Goal: Information Seeking & Learning: Find specific fact

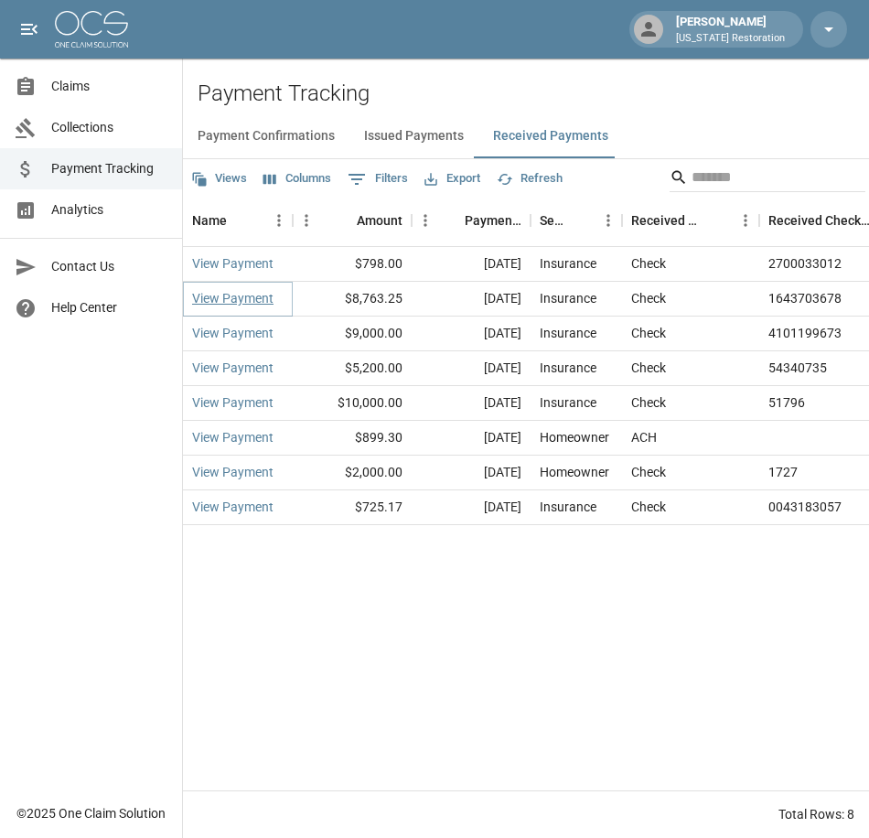
click at [220, 300] on link "View Payment" at bounding box center [232, 298] width 81 height 18
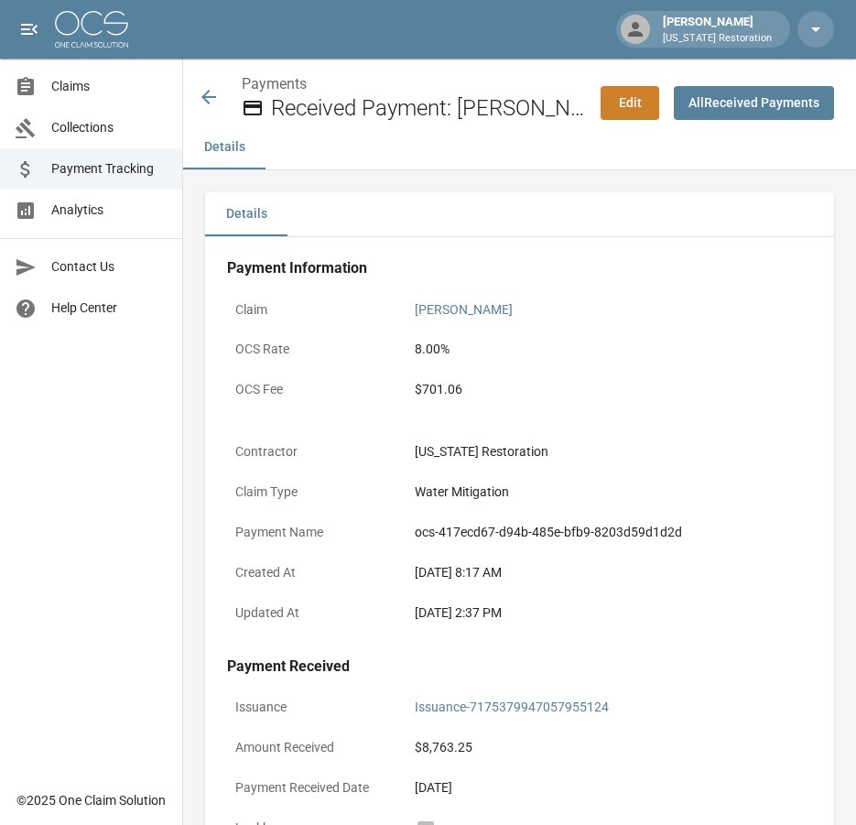
click at [207, 93] on icon at bounding box center [208, 97] width 15 height 15
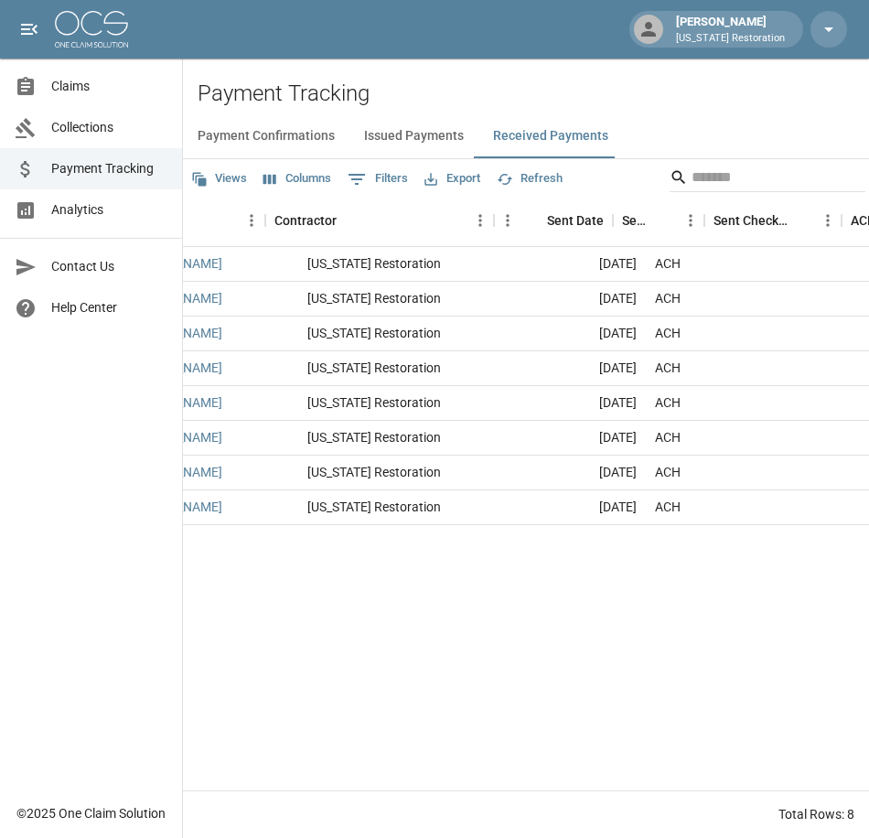
scroll to position [0, 1126]
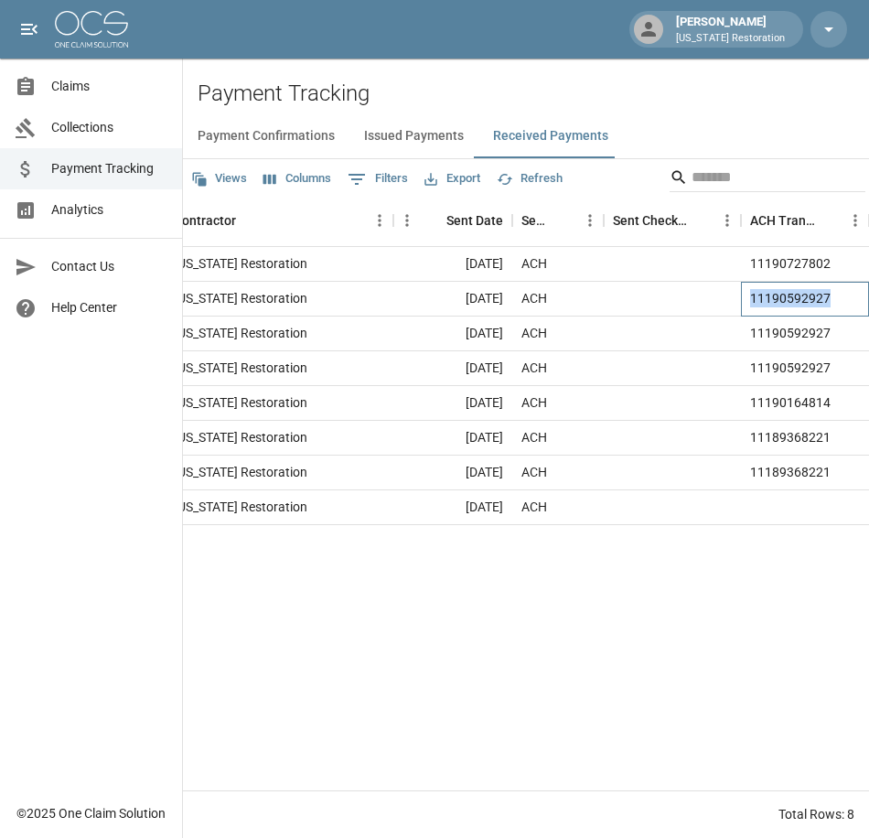
drag, startPoint x: 825, startPoint y: 293, endPoint x: 737, endPoint y: 293, distance: 87.9
click at [737, 293] on div "yes Balmanno, Shawn Oregon Restoration Oct 6, 2025 ACH 11190592927" at bounding box center [379, 299] width 979 height 35
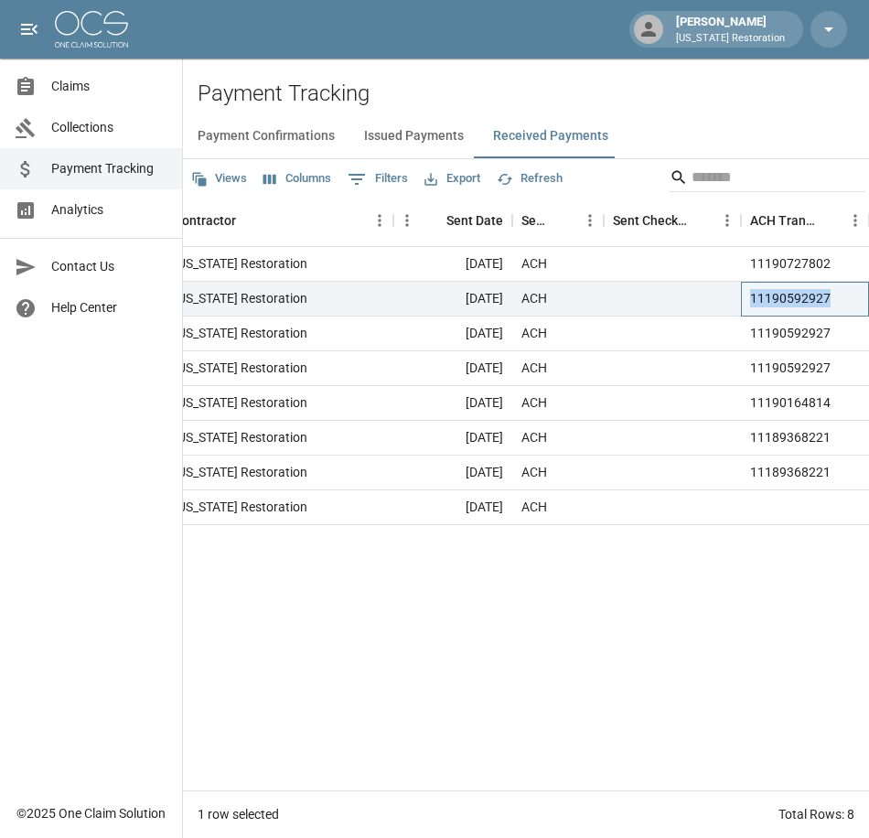
drag, startPoint x: 737, startPoint y: 293, endPoint x: 776, endPoint y: 299, distance: 39.9
copy div "11190592927"
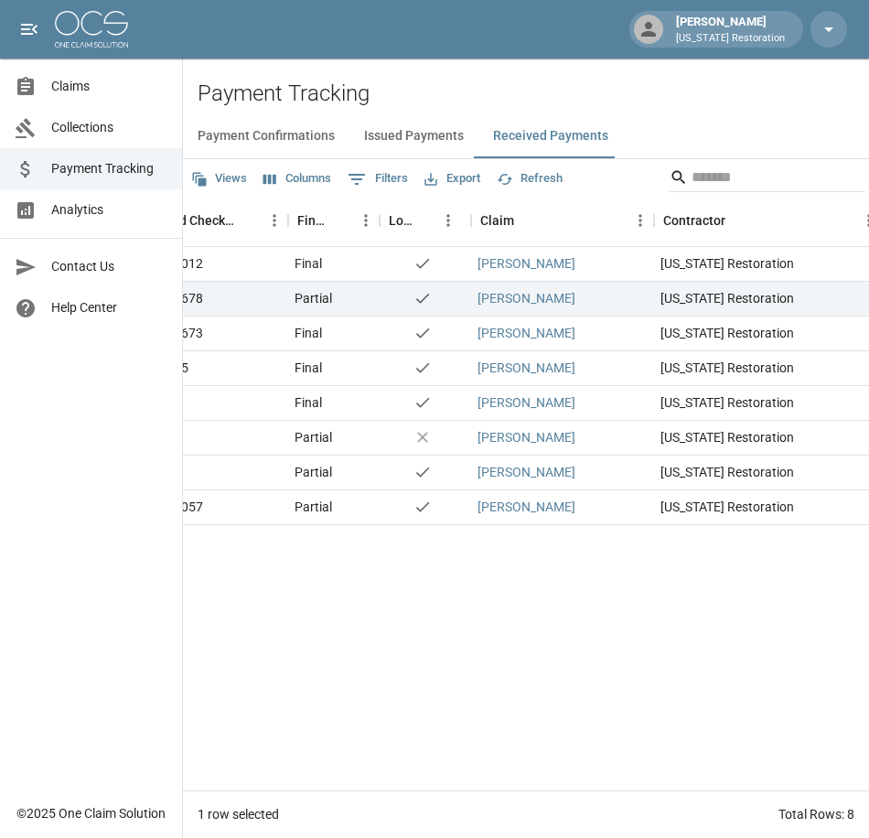
scroll to position [0, 636]
click at [463, 673] on div "Insurance Check 2700033012 Final yes Hayden, Suzanne Oregon Restoration Oct 7, …" at bounding box center [453, 519] width 1812 height 544
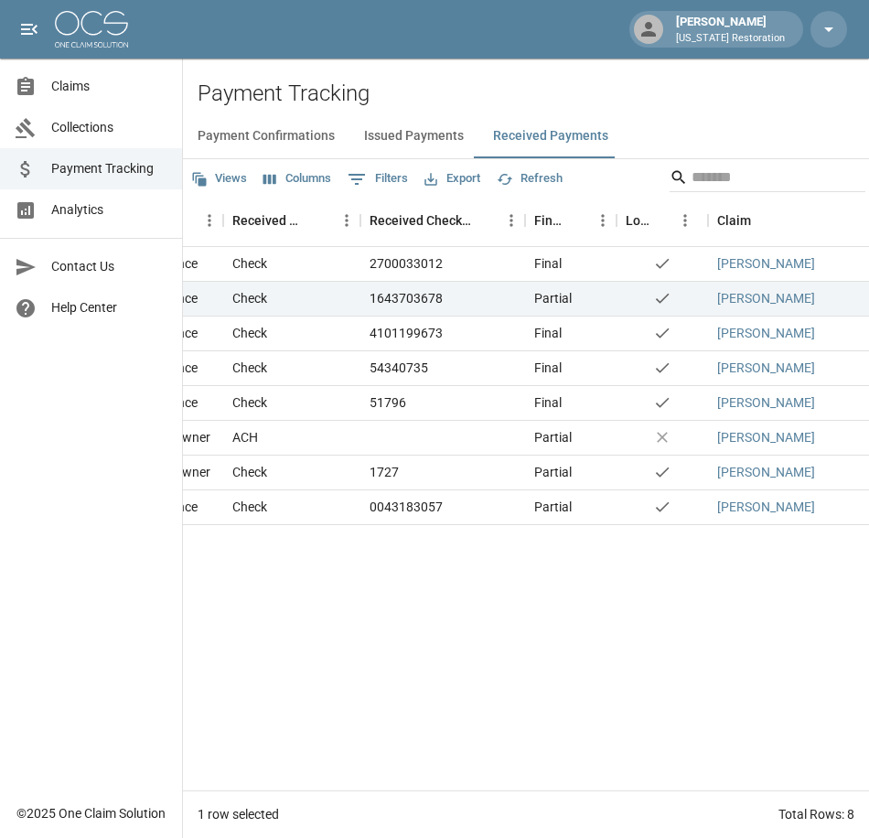
scroll to position [0, 373]
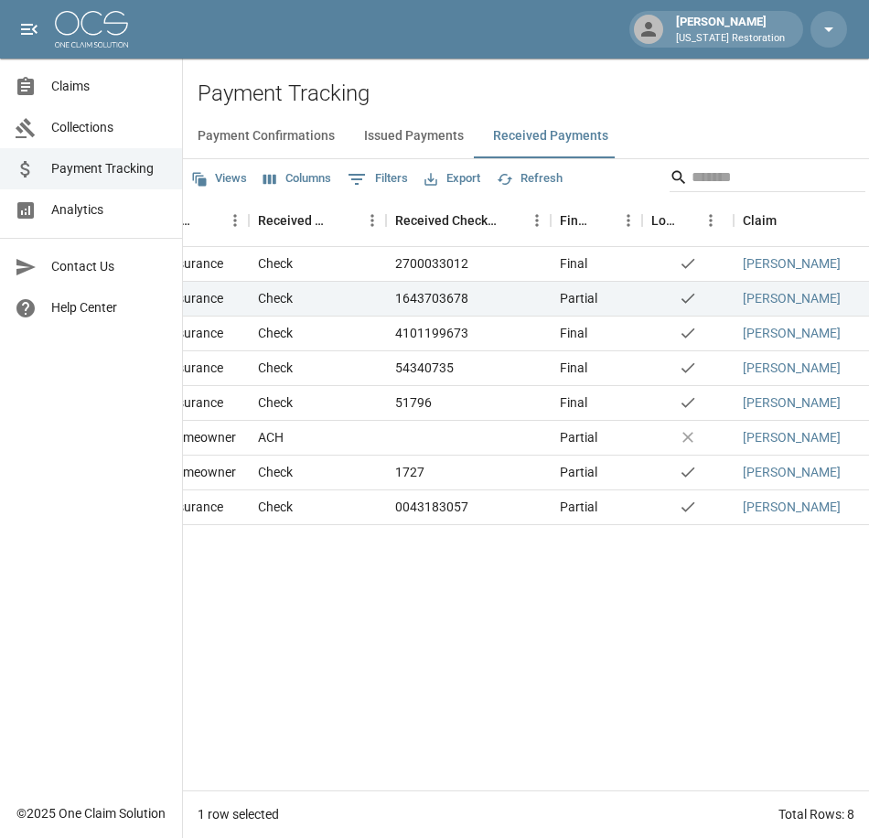
drag, startPoint x: 372, startPoint y: 776, endPoint x: 309, endPoint y: 776, distance: 62.2
click at [309, 776] on div "$798.00 Oct 7, 2025 Insurance Check 2700033012 Final yes Hayden, Suzanne Oregon…" at bounding box center [716, 519] width 1812 height 544
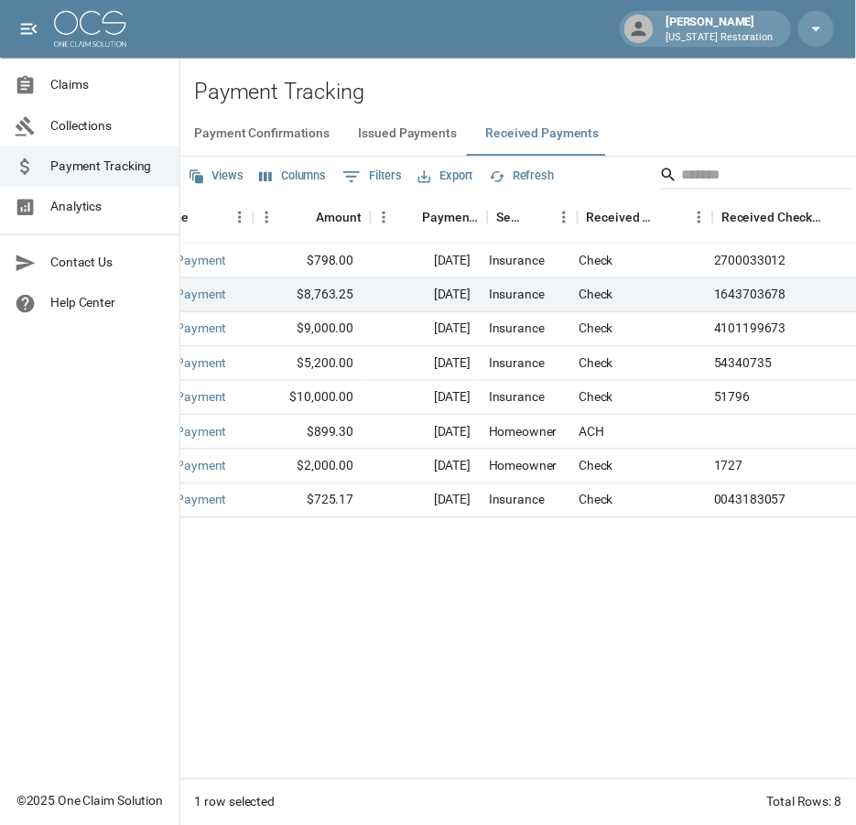
scroll to position [0, 0]
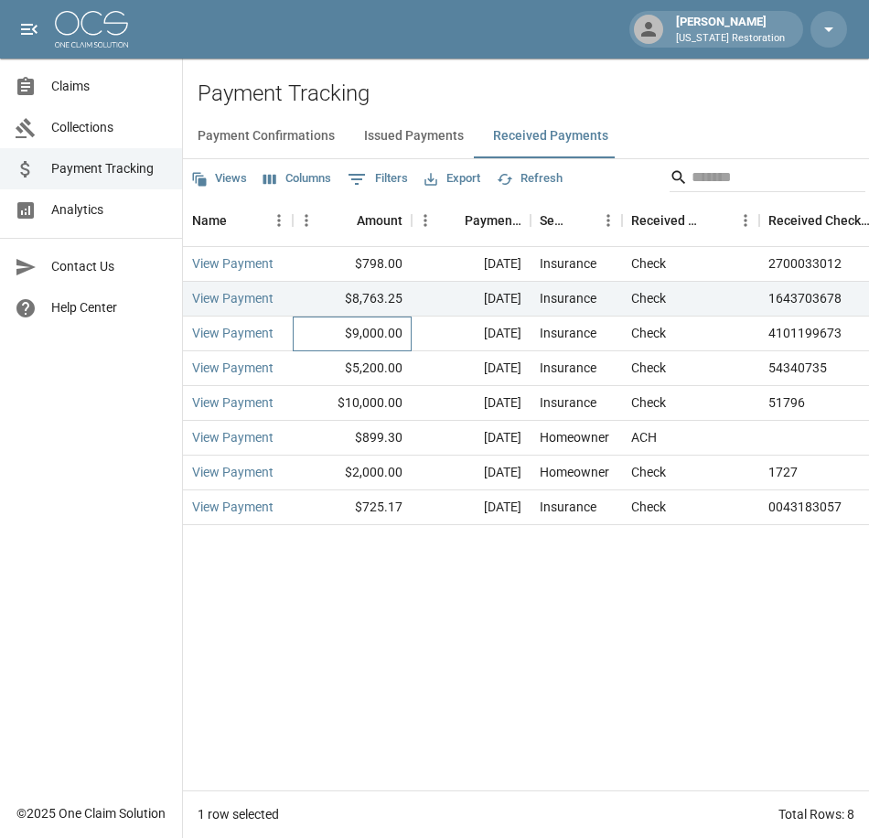
click at [319, 331] on div "$9,000.00" at bounding box center [352, 334] width 119 height 35
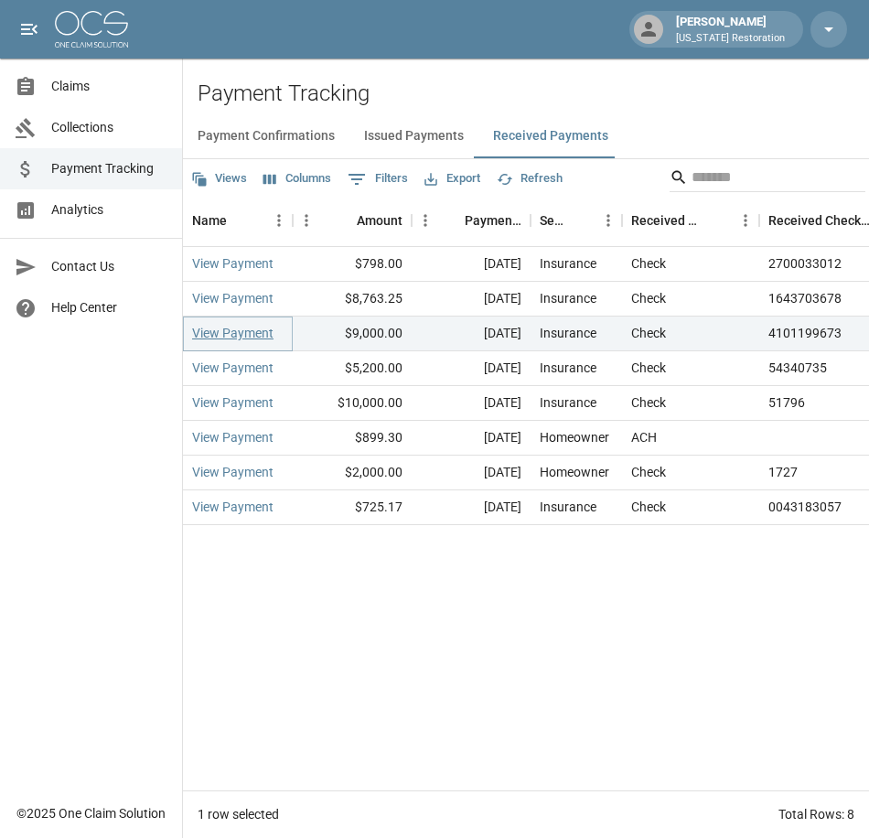
click at [215, 337] on link "View Payment" at bounding box center [232, 333] width 81 height 18
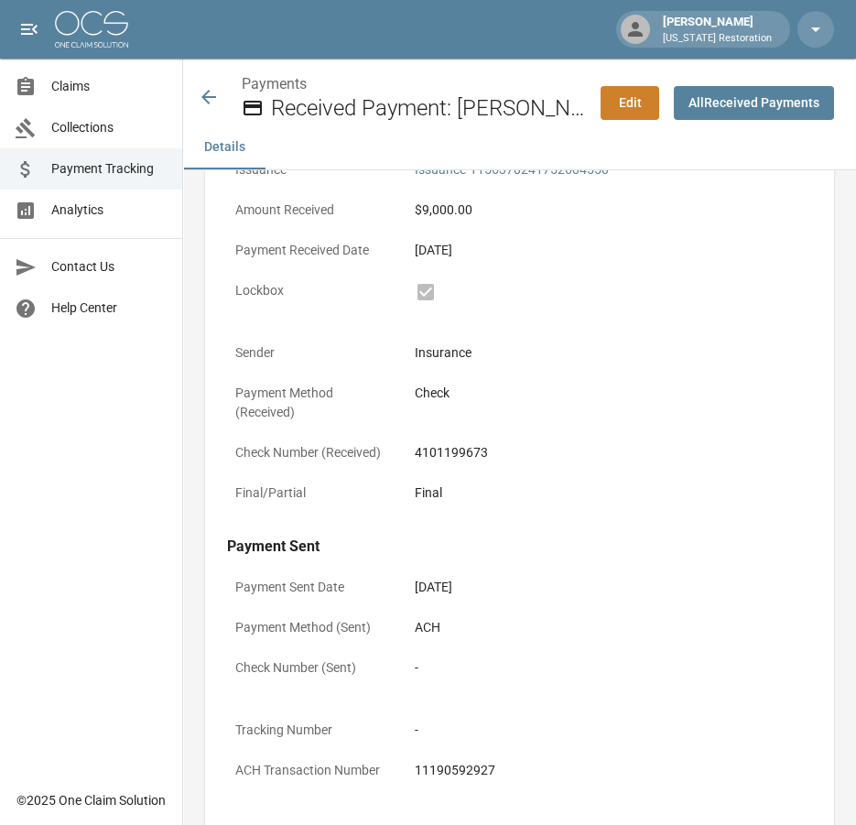
scroll to position [622, 0]
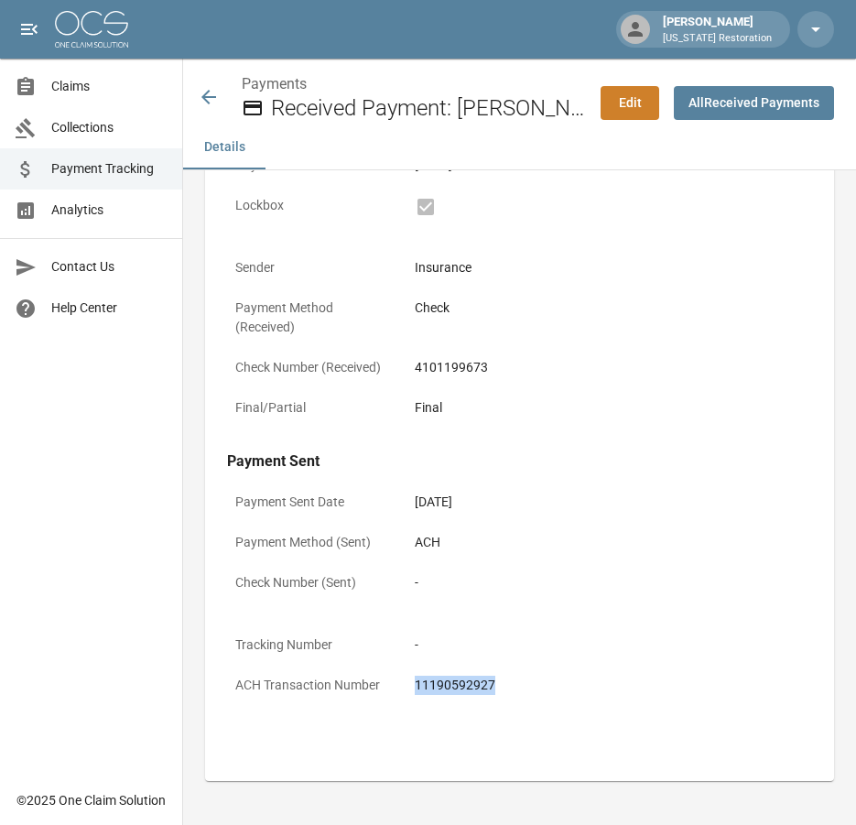
drag, startPoint x: 415, startPoint y: 685, endPoint x: 492, endPoint y: 685, distance: 77.8
click at [492, 685] on div "11190592927" at bounding box center [609, 684] width 389 height 19
drag, startPoint x: 492, startPoint y: 685, endPoint x: 455, endPoint y: 682, distance: 37.7
copy div "11190592927"
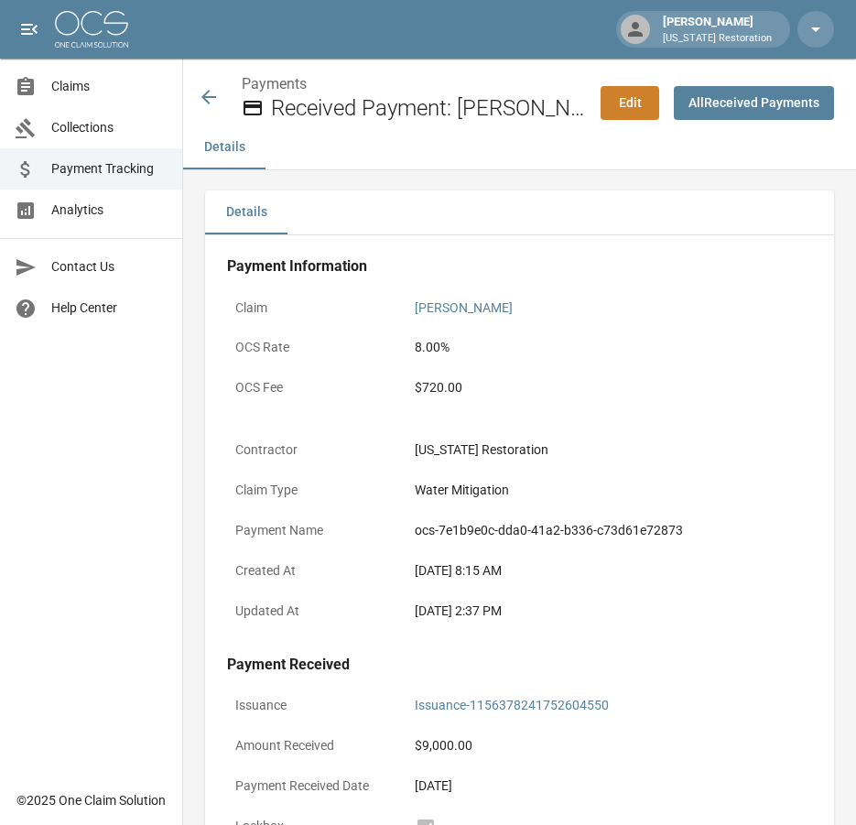
scroll to position [0, 0]
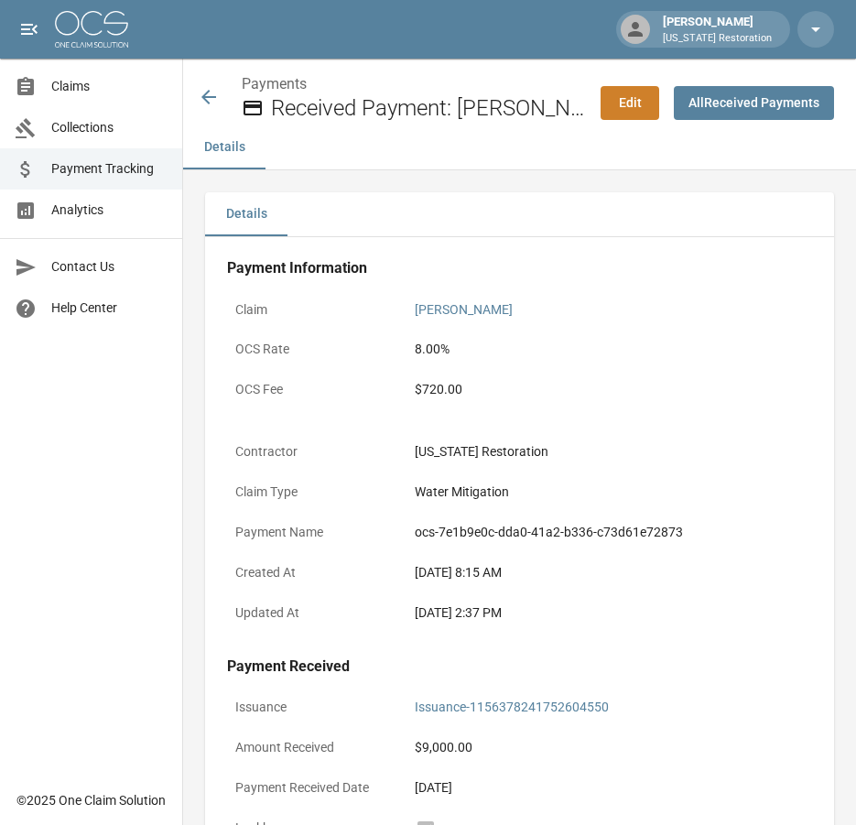
click at [210, 93] on icon at bounding box center [209, 97] width 22 height 22
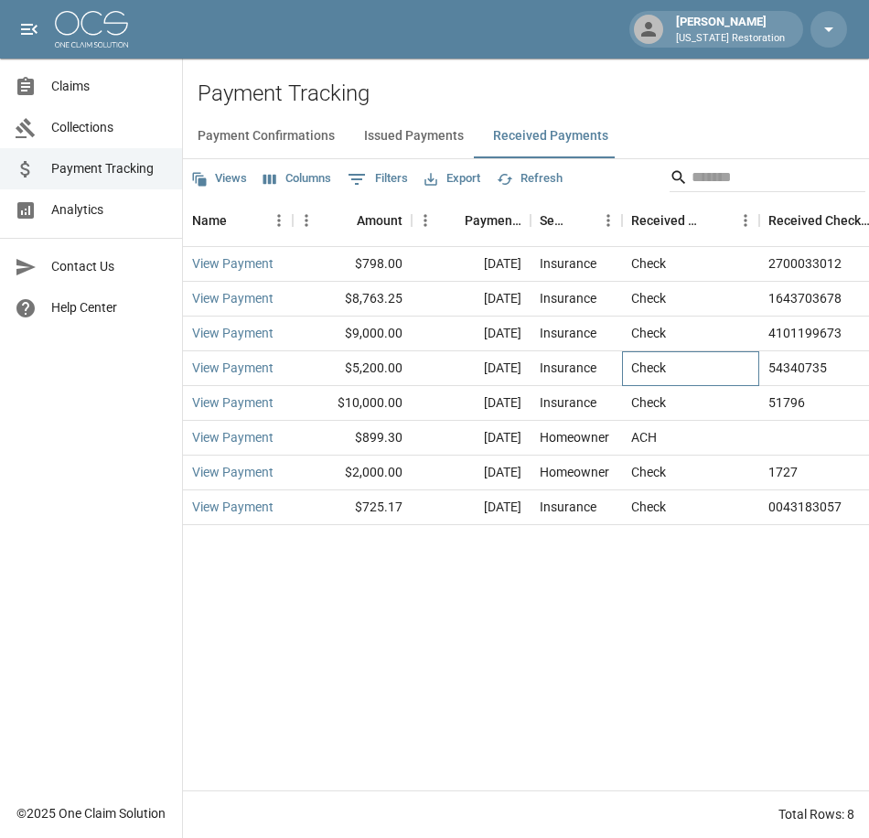
drag, startPoint x: 701, startPoint y: 364, endPoint x: 689, endPoint y: 364, distance: 11.9
click at [698, 364] on div "Check" at bounding box center [690, 368] width 137 height 35
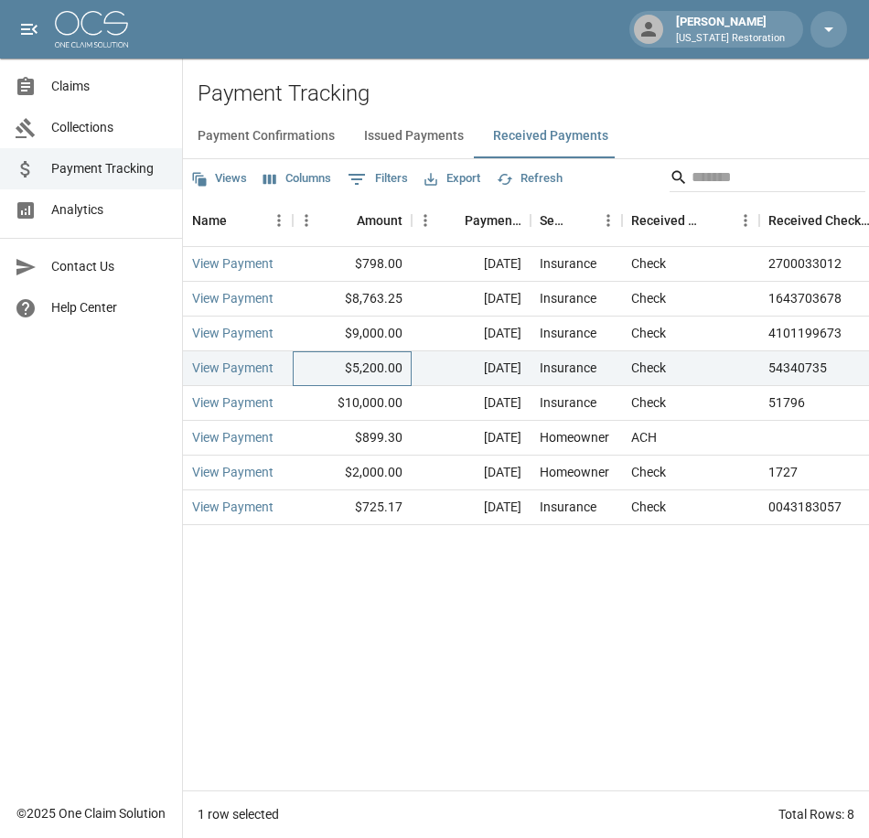
click at [316, 360] on div "$5,200.00" at bounding box center [352, 368] width 119 height 35
click at [232, 370] on link "View Payment" at bounding box center [232, 368] width 81 height 18
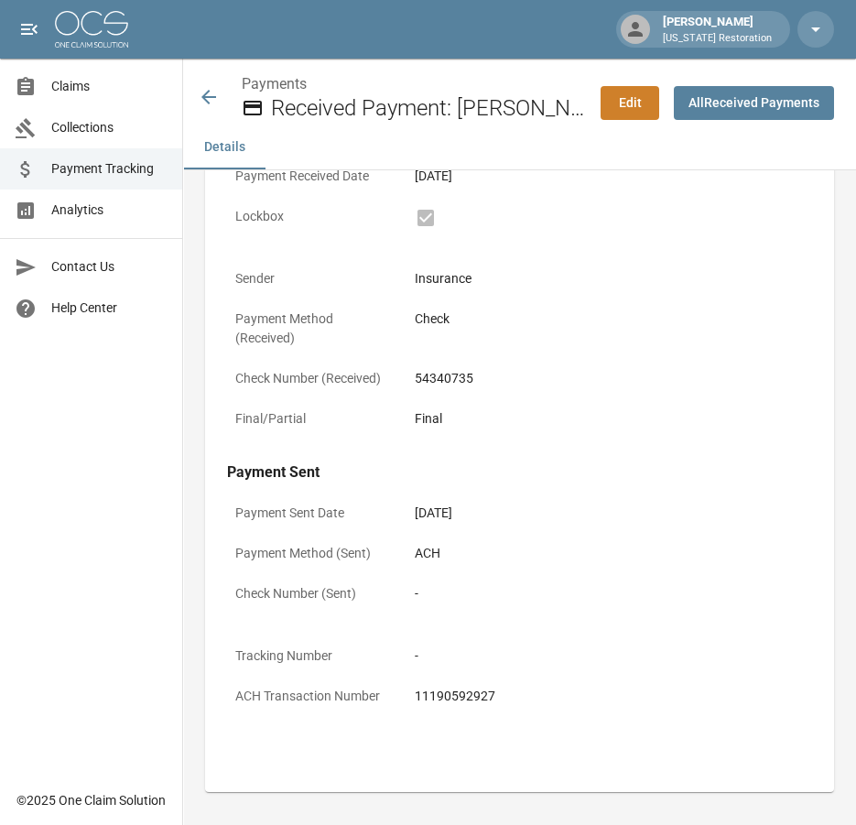
scroll to position [622, 0]
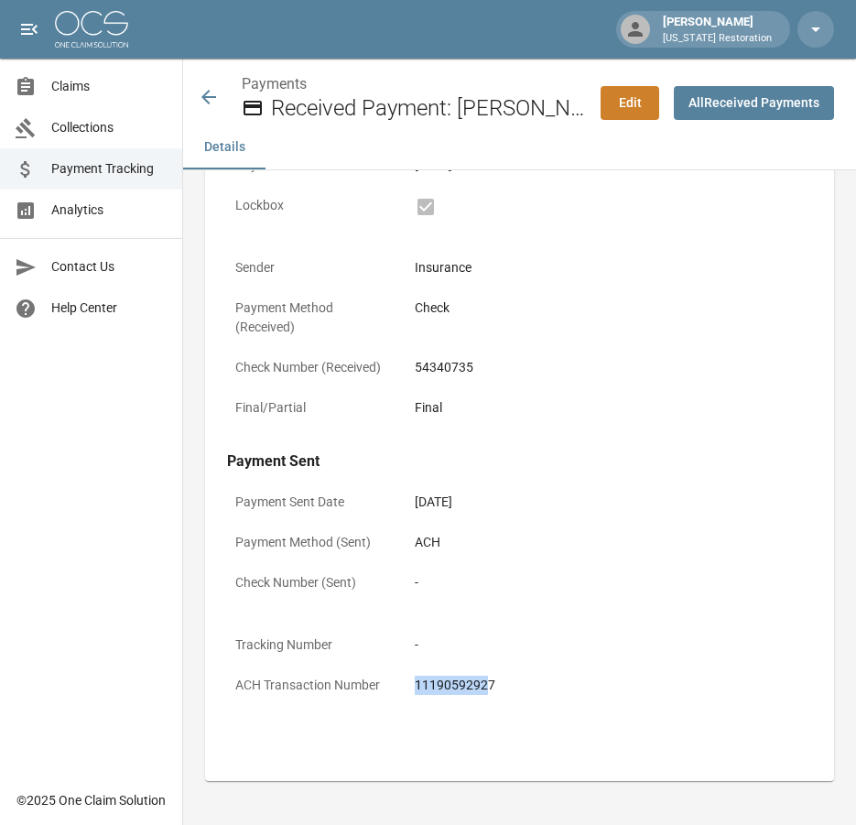
drag, startPoint x: 487, startPoint y: 680, endPoint x: 415, endPoint y: 678, distance: 72.3
click at [415, 678] on div "11190592927" at bounding box center [609, 684] width 389 height 19
drag, startPoint x: 415, startPoint y: 678, endPoint x: 511, endPoint y: 693, distance: 97.2
click at [539, 698] on div "11190592927" at bounding box center [608, 685] width 405 height 36
drag, startPoint x: 490, startPoint y: 677, endPoint x: 402, endPoint y: 675, distance: 87.9
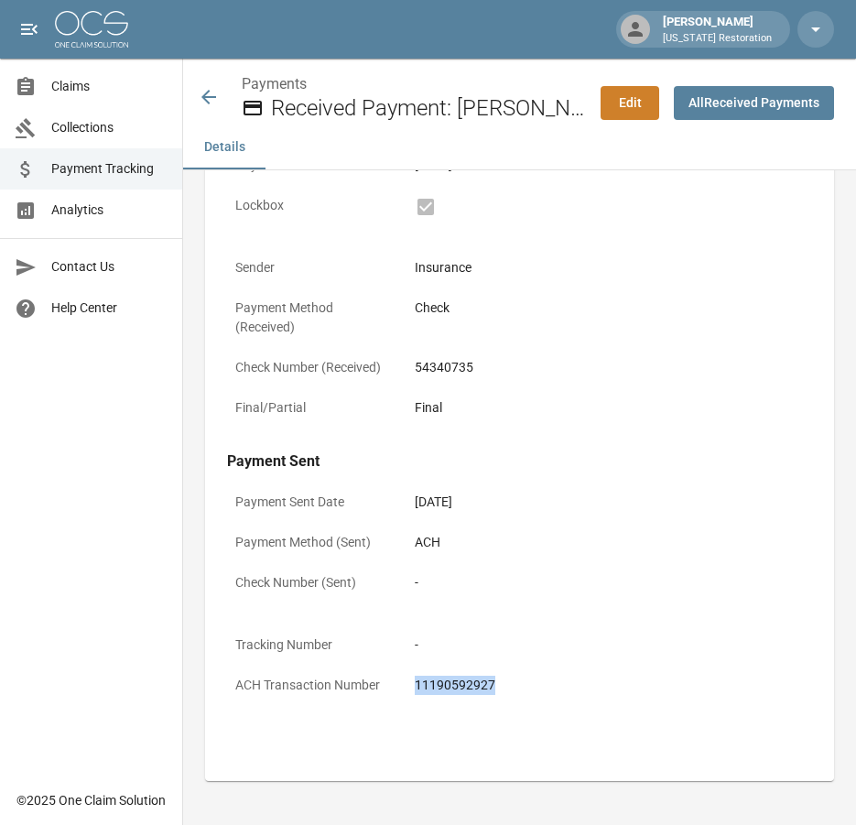
click at [402, 675] on div "ACH Transaction Number 11190592927" at bounding box center [519, 687] width 585 height 40
drag, startPoint x: 402, startPoint y: 675, endPoint x: 455, endPoint y: 682, distance: 53.5
copy div "11190592927"
